Goal: Task Accomplishment & Management: Complete application form

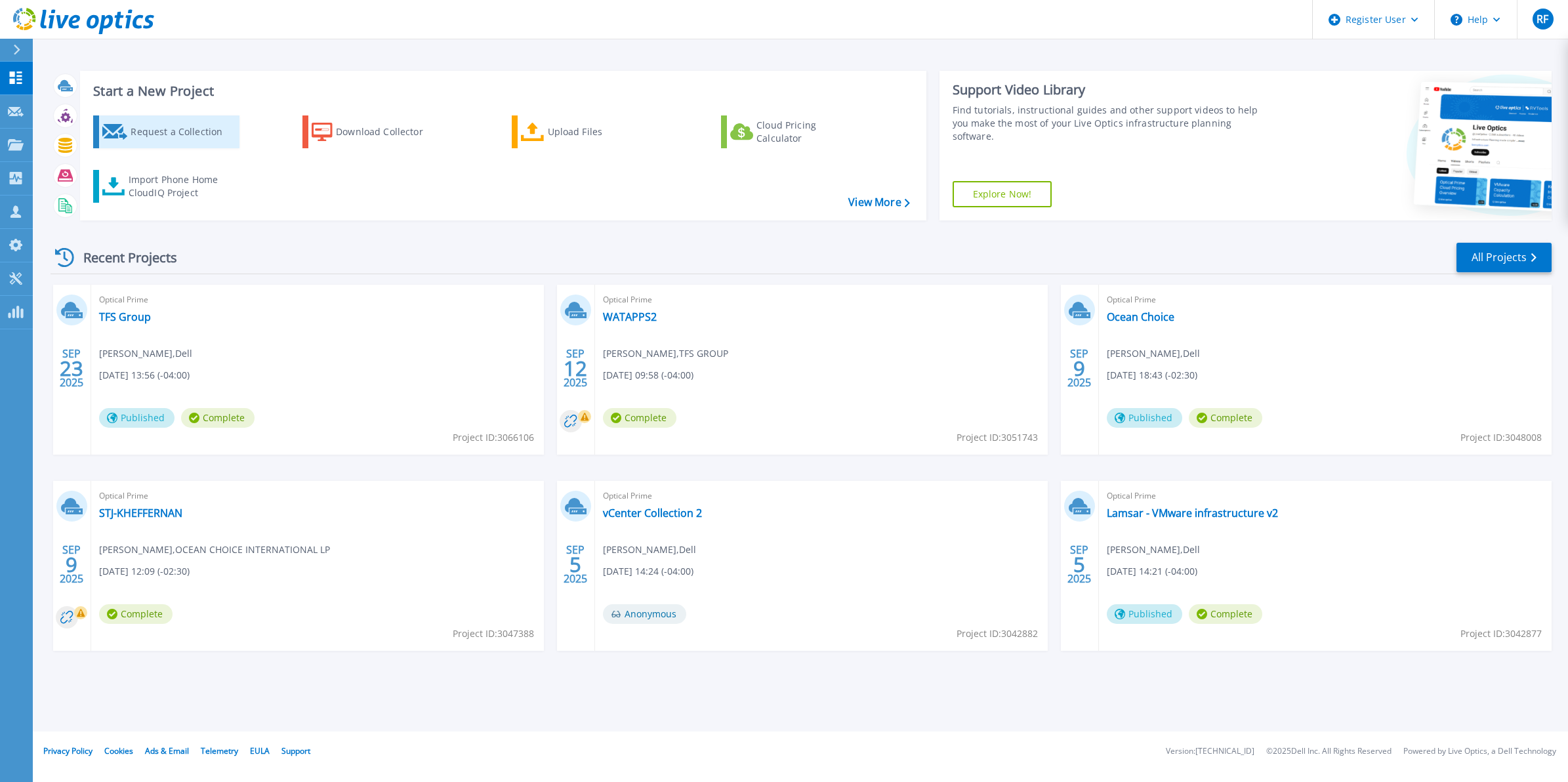
click at [185, 120] on div "Request a Collection" at bounding box center [183, 132] width 105 height 26
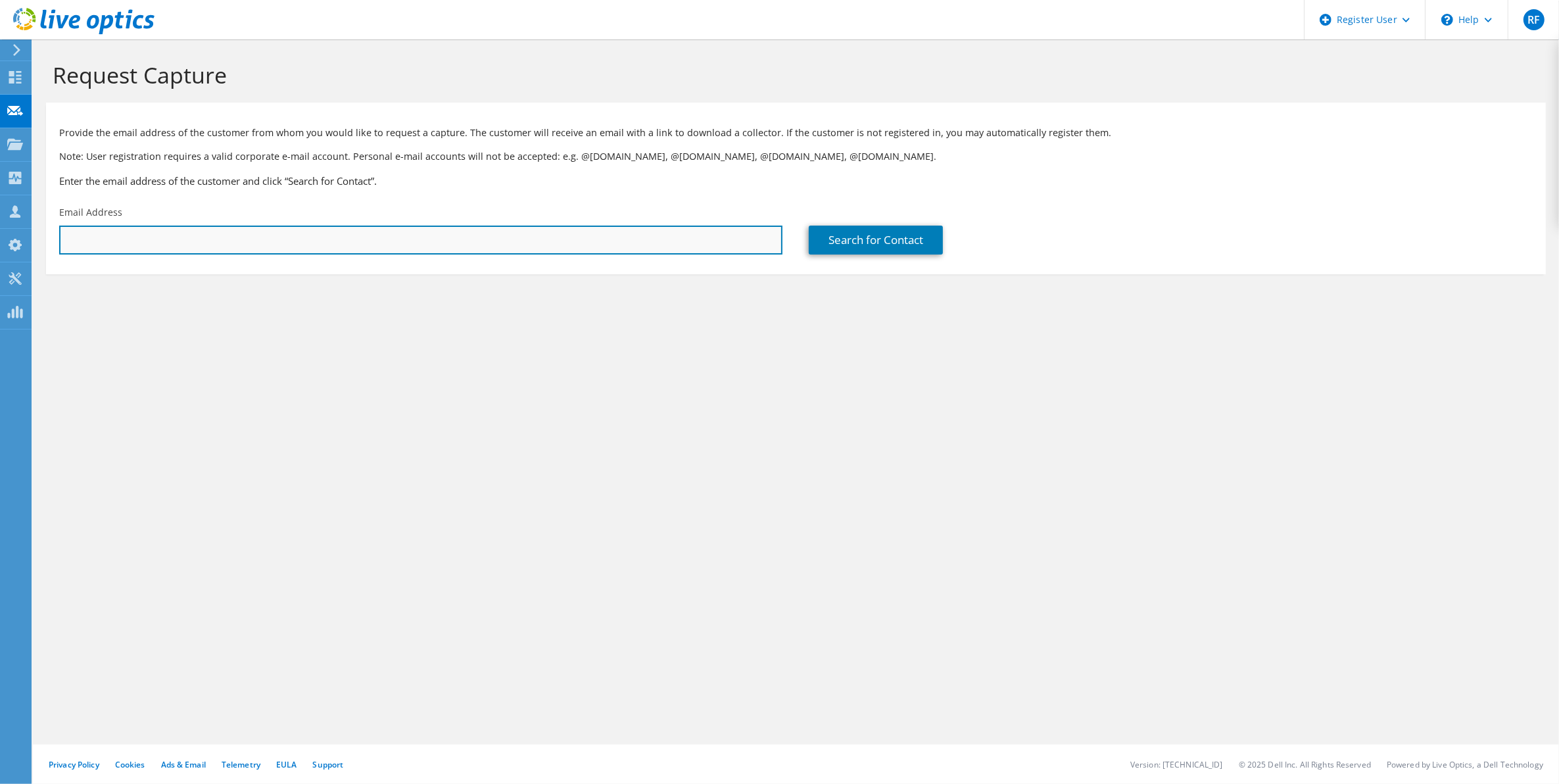
click at [272, 250] on input "text" at bounding box center [421, 240] width 724 height 29
paste input "Vishal Kafle <vkafle@totalpower.ca>"
drag, startPoint x: 123, startPoint y: 236, endPoint x: 0, endPoint y: 190, distance: 131.3
click at [0, 190] on html "RF Dell User Robert Flood Rob.Flood@dell.com Dell My Profile Log Out \n Help Ex…" at bounding box center [780, 392] width 1559 height 784
type input "vkafle@totalpower.ca"
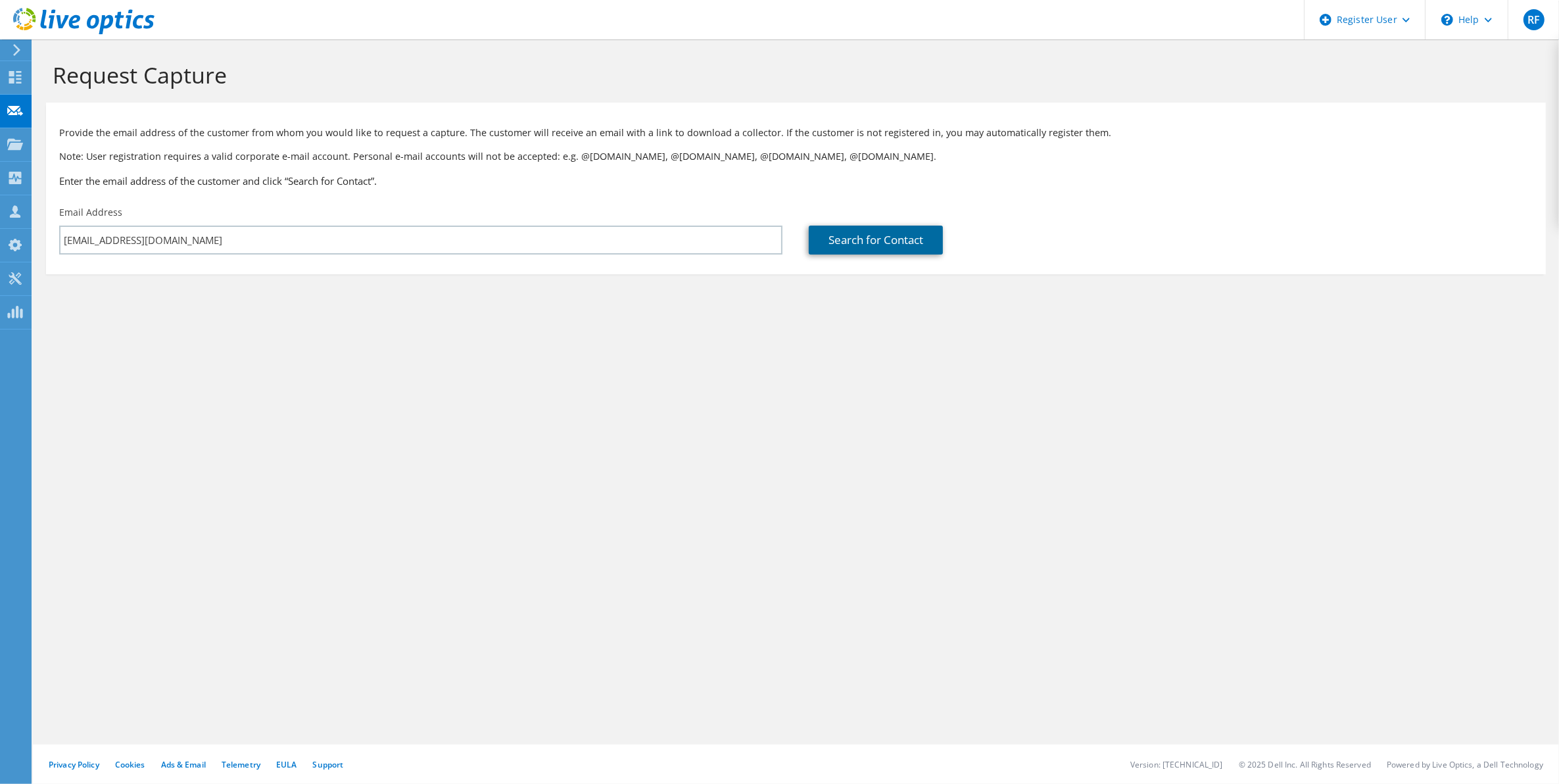
click at [864, 252] on link "Search for Contact" at bounding box center [876, 240] width 134 height 29
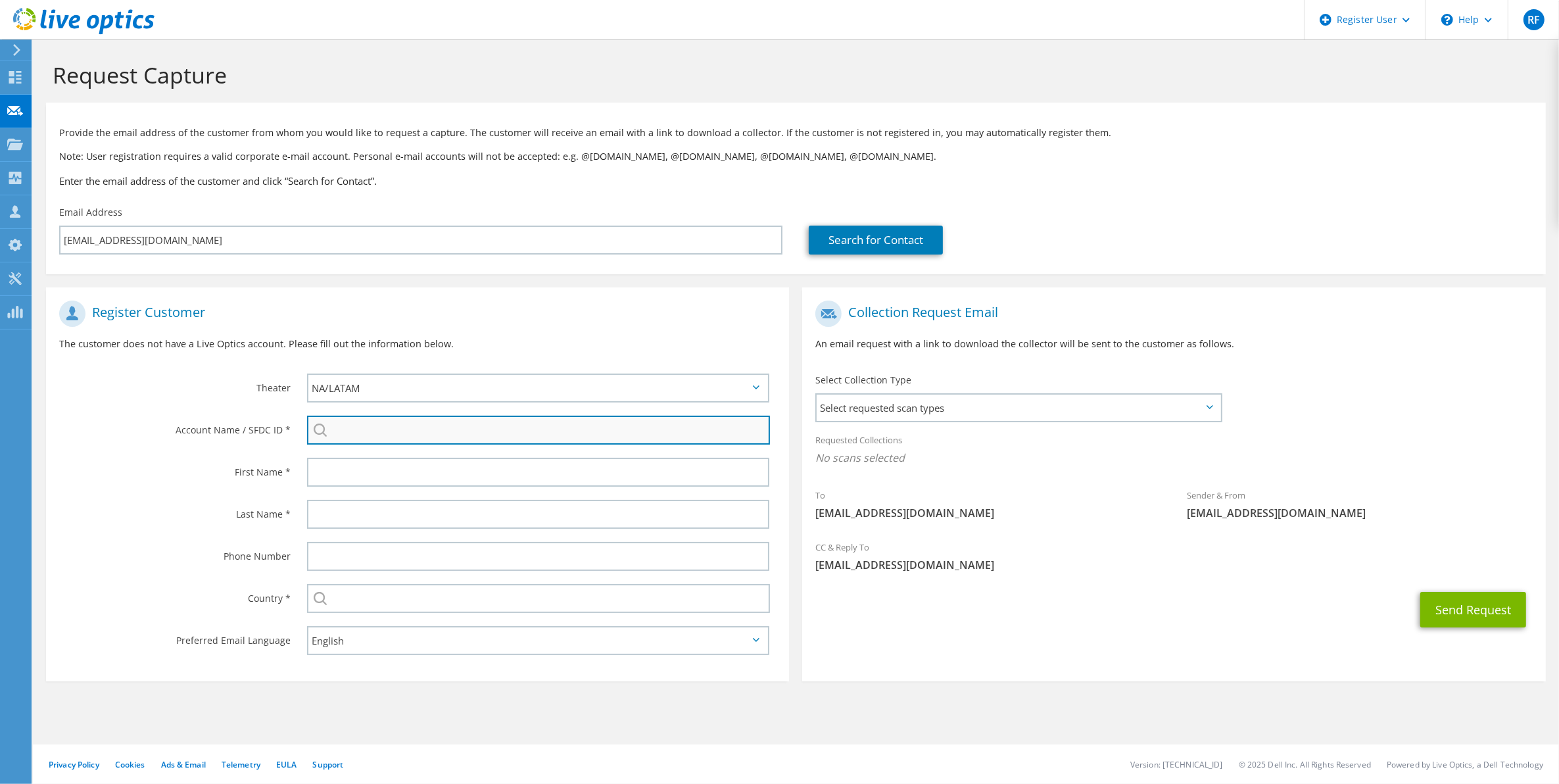
click at [518, 432] on input "search" at bounding box center [539, 430] width 463 height 29
paste input "3294106800"
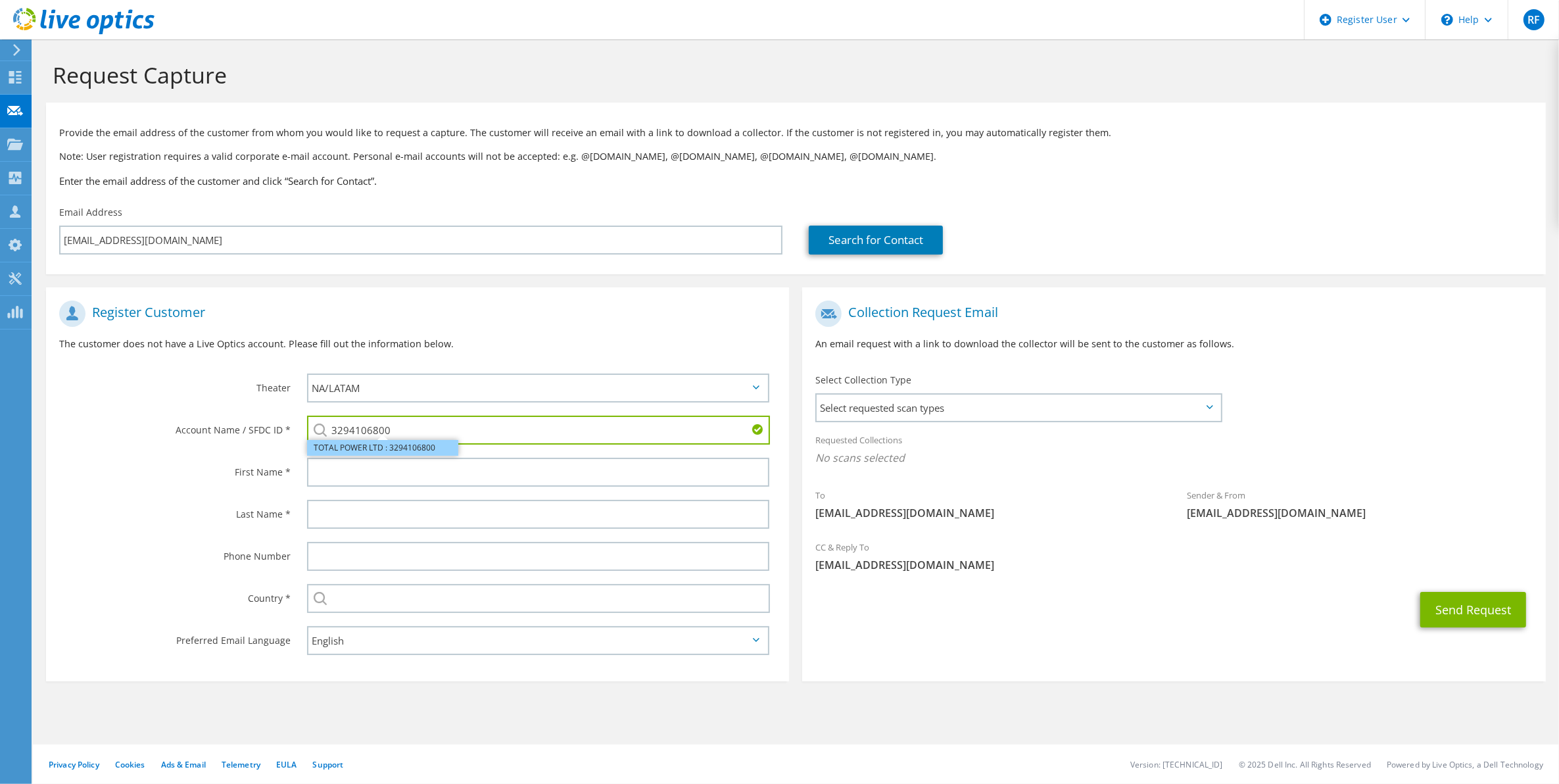
click at [369, 447] on li "TOTAL POWER LTD : 3294106800" at bounding box center [382, 447] width 151 height 16
type input "TOTAL POWER LTD : 3294106800"
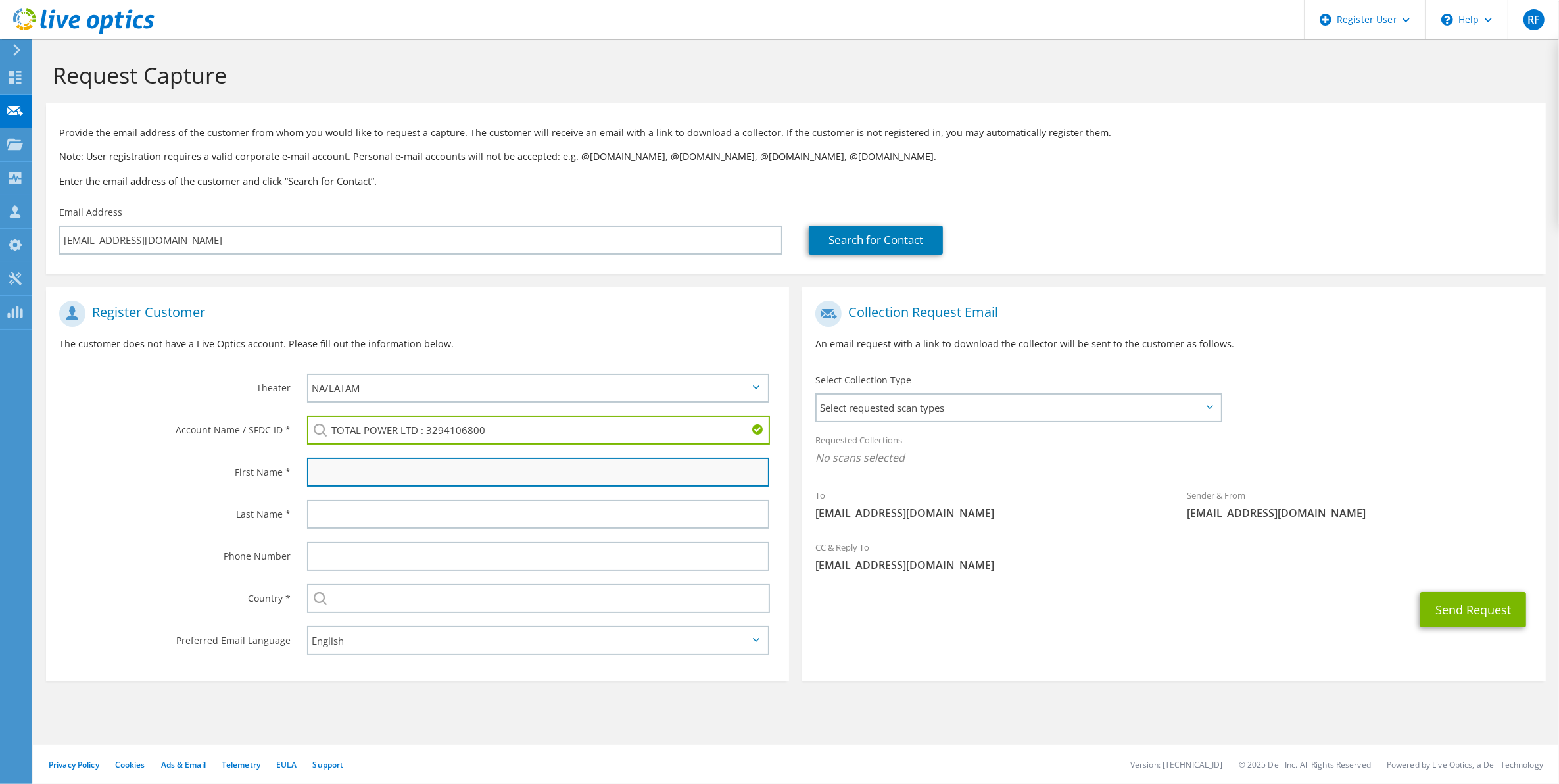
click at [337, 470] on input "text" at bounding box center [538, 473] width 463 height 29
type input "Vishal"
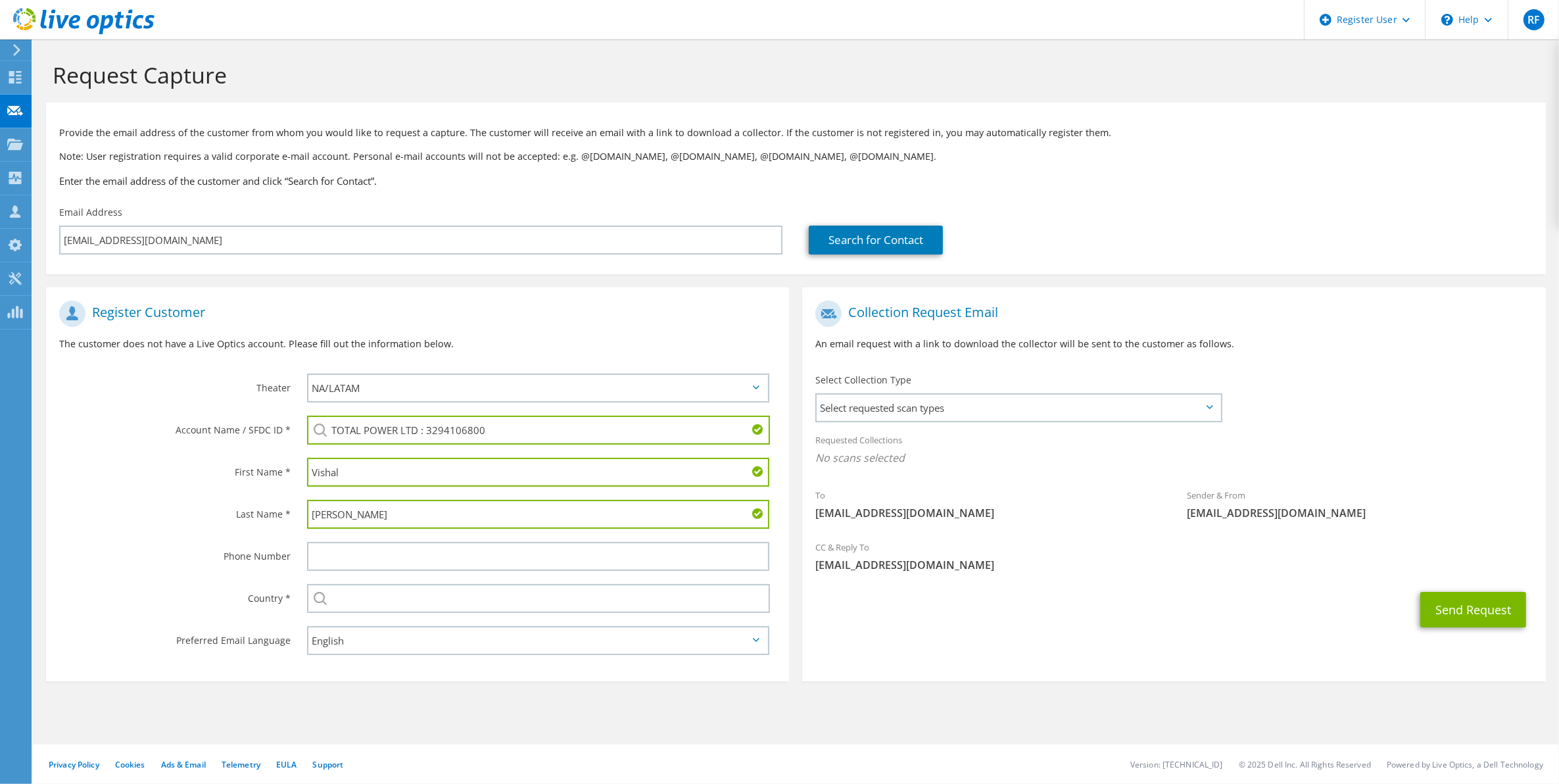
type input "Kafie"
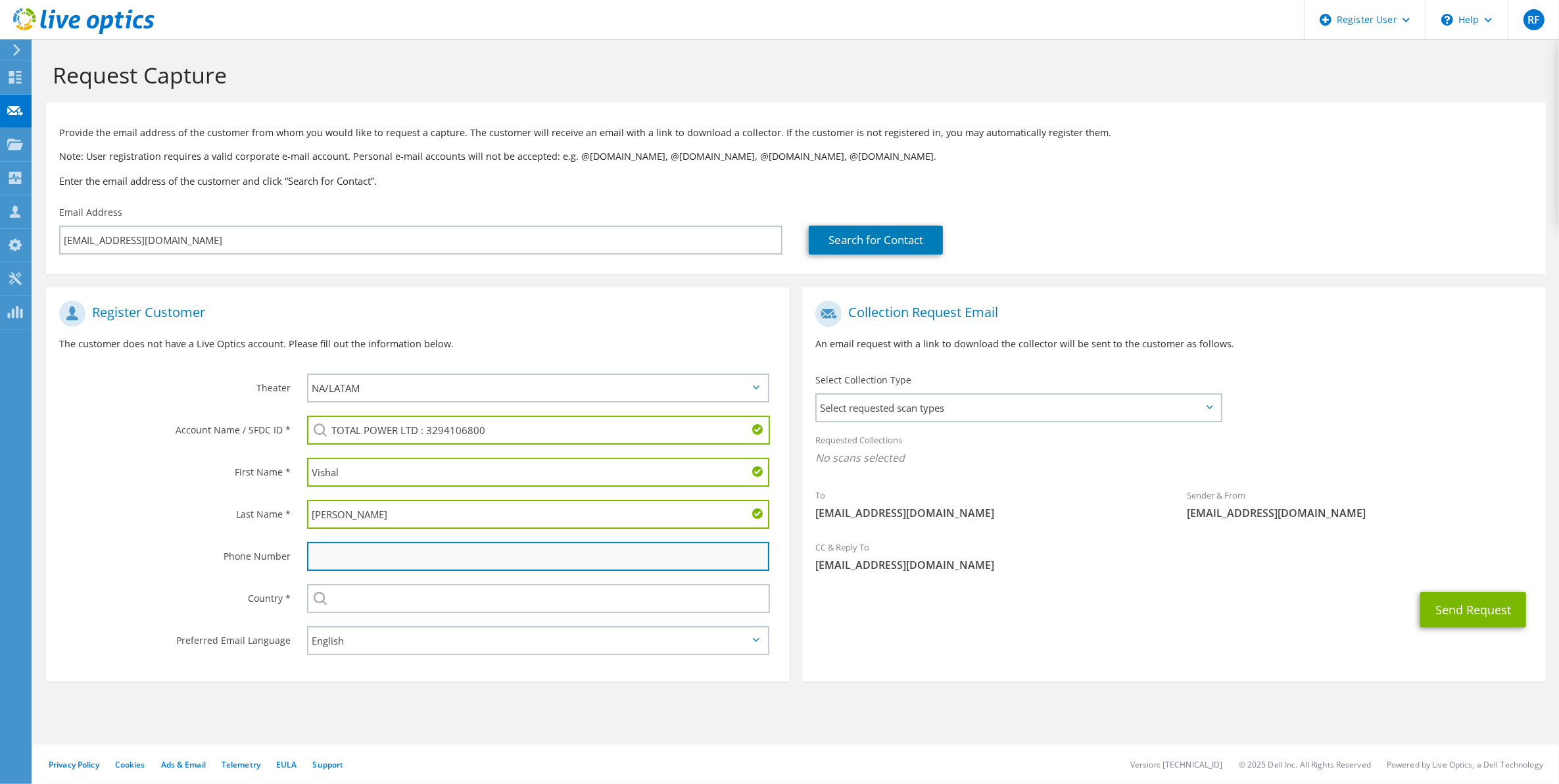
click at [318, 554] on input "text" at bounding box center [538, 557] width 463 height 29
paste input "(438) 792-0998"
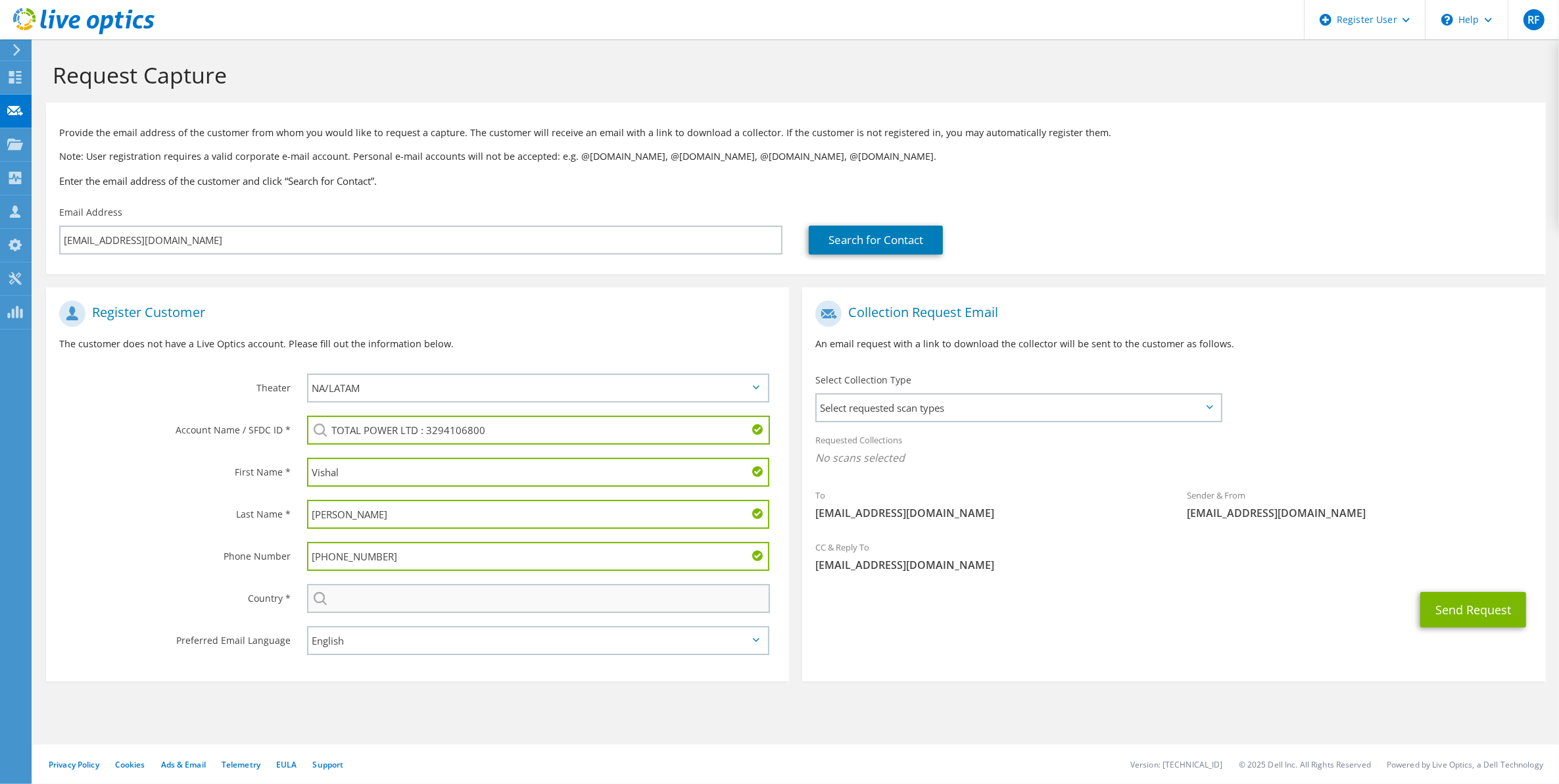
type input "(438) 792-0998"
click at [368, 600] on input "text" at bounding box center [539, 599] width 463 height 29
type input "Canada"
click at [957, 395] on span "Select requested scan types" at bounding box center [1019, 408] width 403 height 27
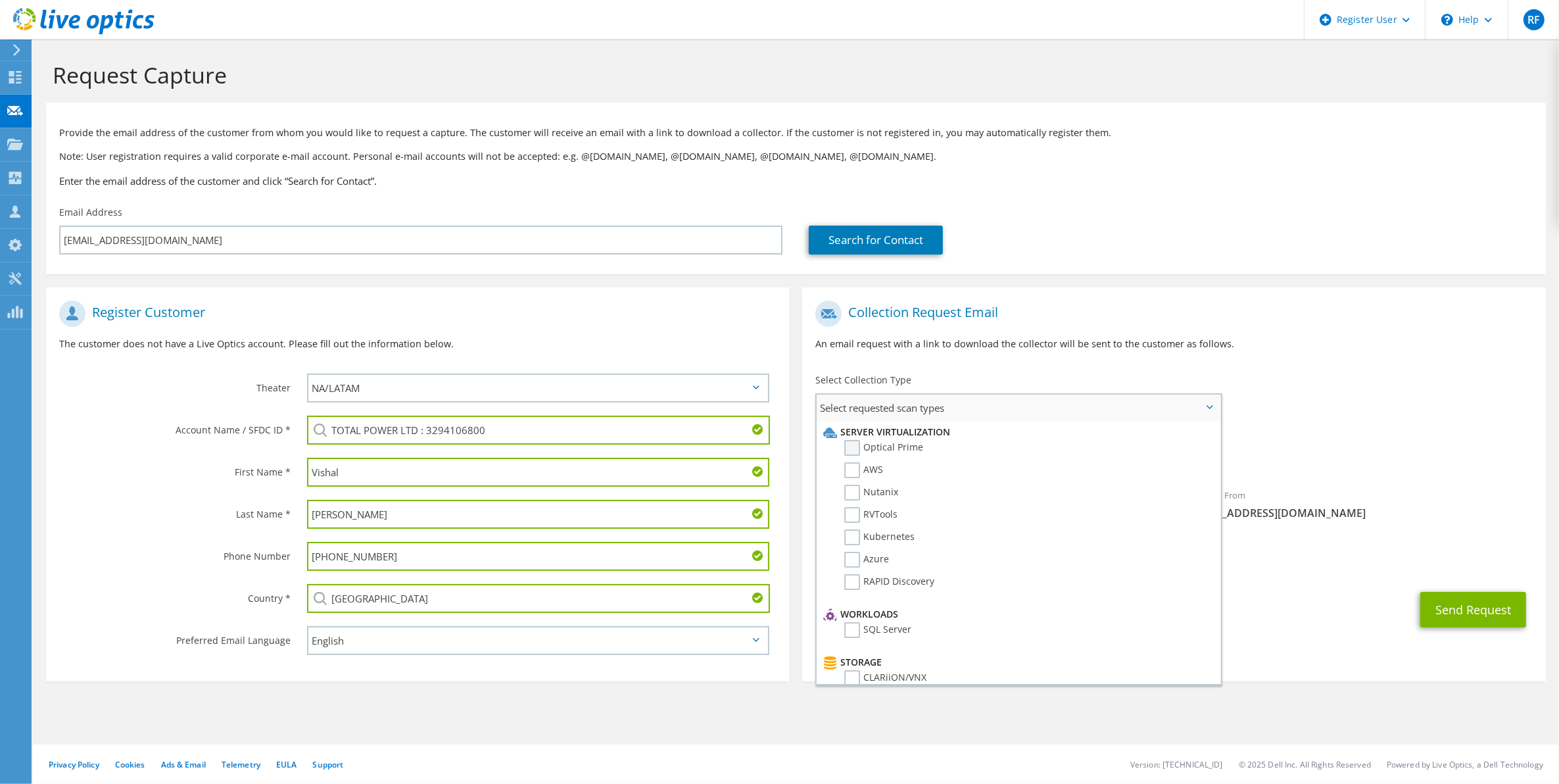
click at [902, 442] on label "Optical Prime" at bounding box center [884, 447] width 79 height 16
click at [0, 0] on input "Optical Prime" at bounding box center [0, 0] width 0 height 0
click at [1470, 609] on button "Send Request" at bounding box center [1474, 613] width 106 height 36
